Goal: Find specific page/section: Find specific page/section

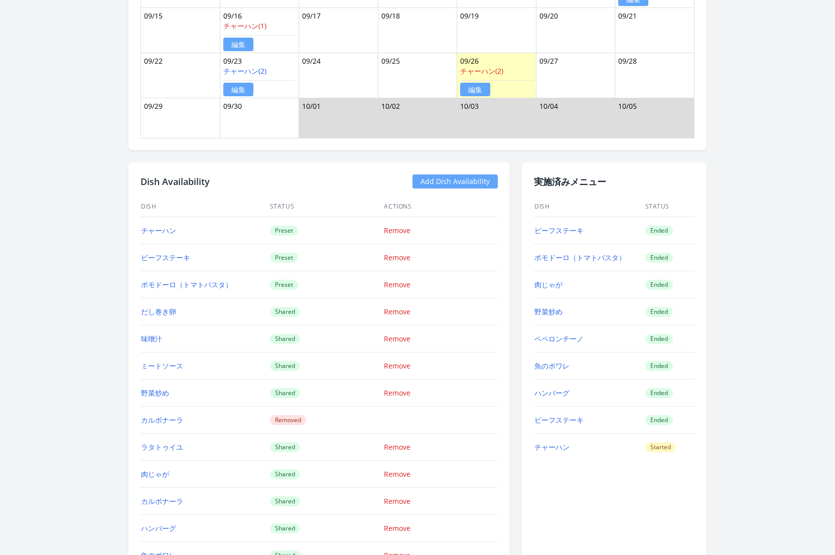
scroll to position [990, 0]
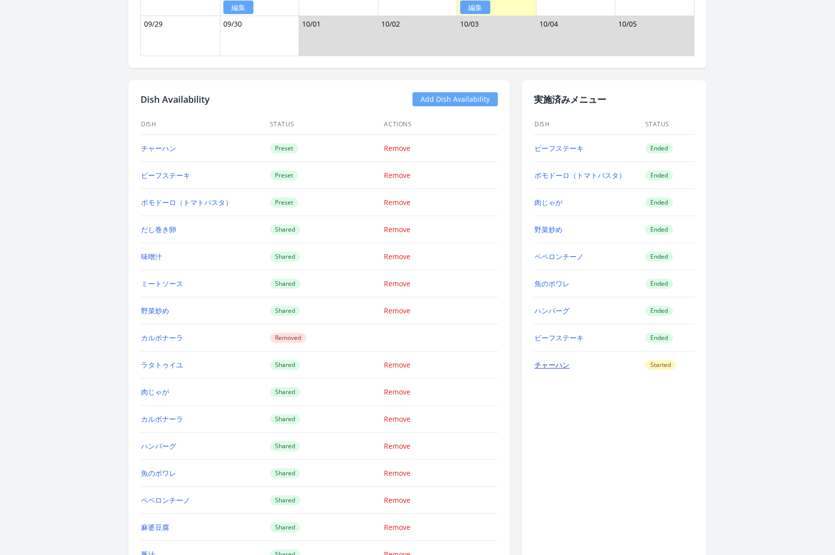
click at [549, 360] on link "チャーハン" at bounding box center [551, 365] width 35 height 10
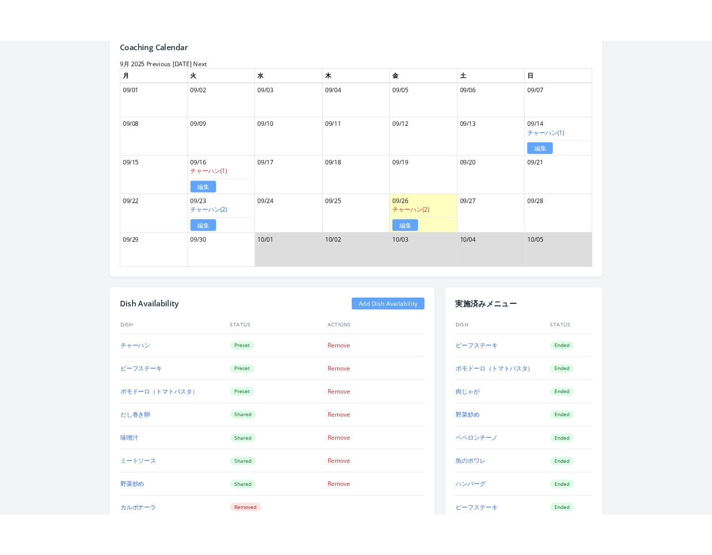
scroll to position [706, 0]
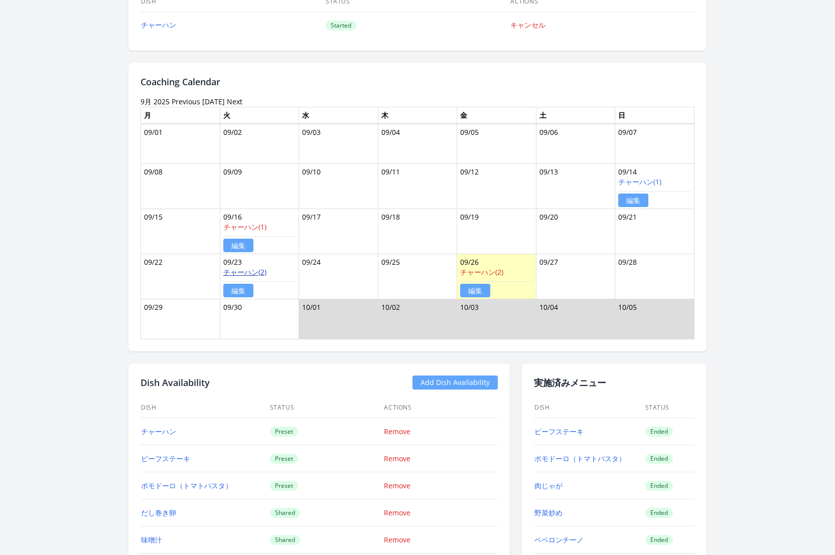
click at [256, 268] on link "チャーハン(2)" at bounding box center [244, 272] width 43 height 10
